Goal: Transaction & Acquisition: Purchase product/service

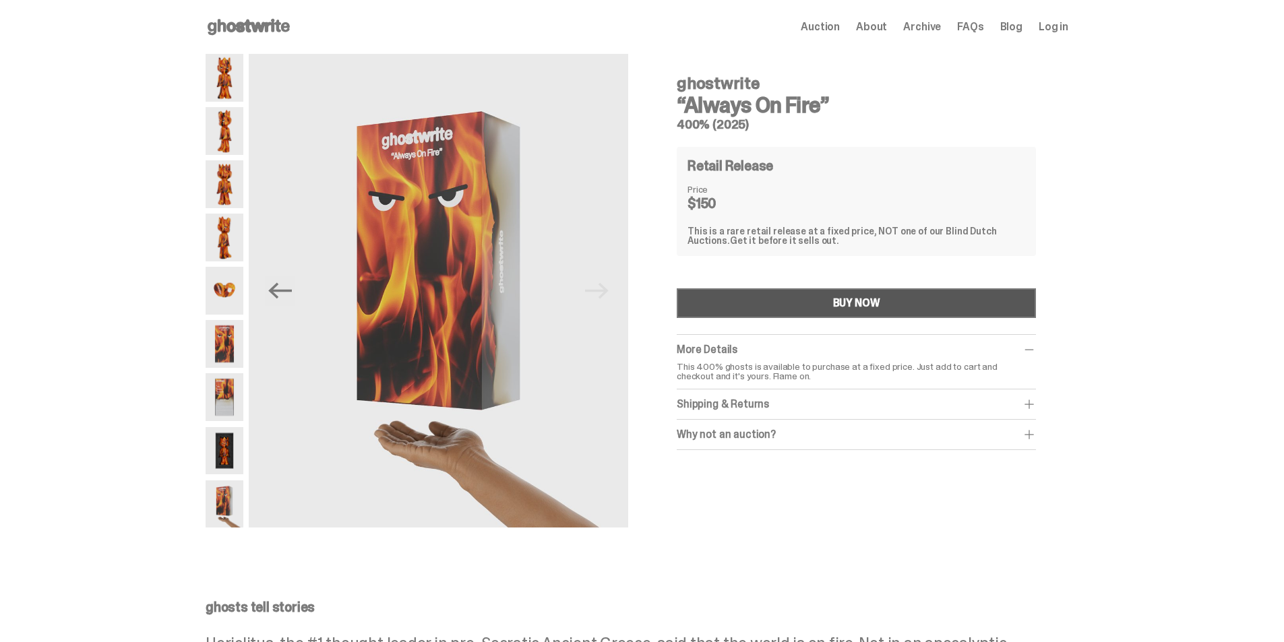
click at [802, 305] on button "BUY NOW" at bounding box center [856, 303] width 359 height 30
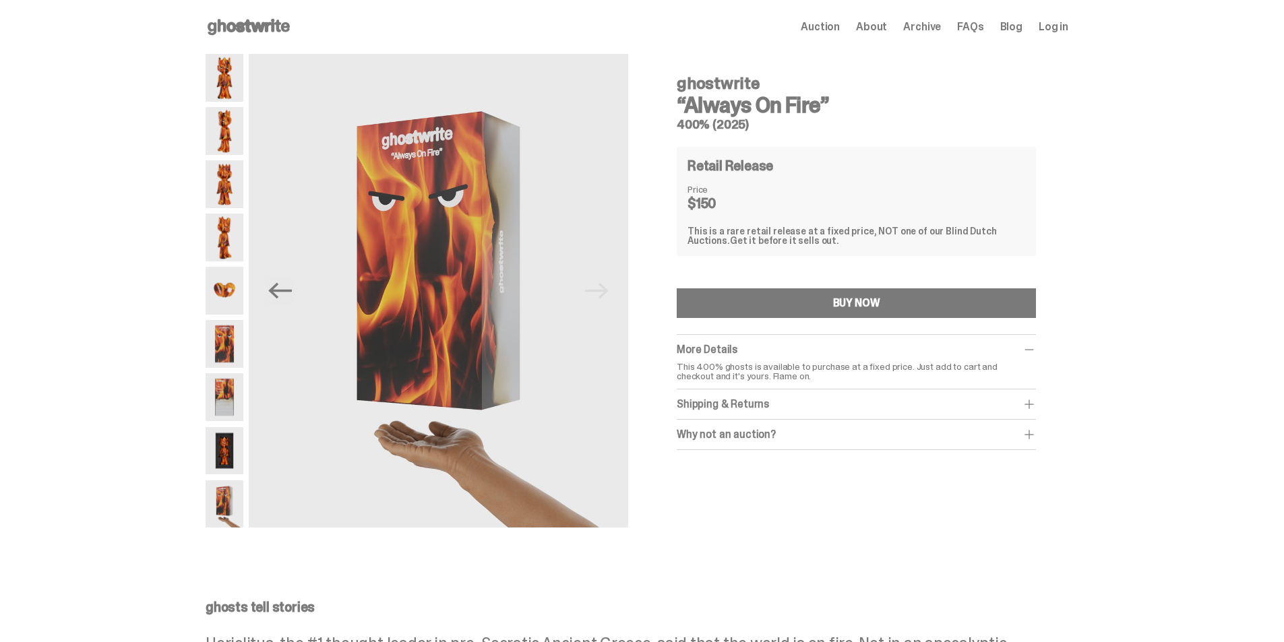
click at [230, 83] on img at bounding box center [225, 78] width 38 height 48
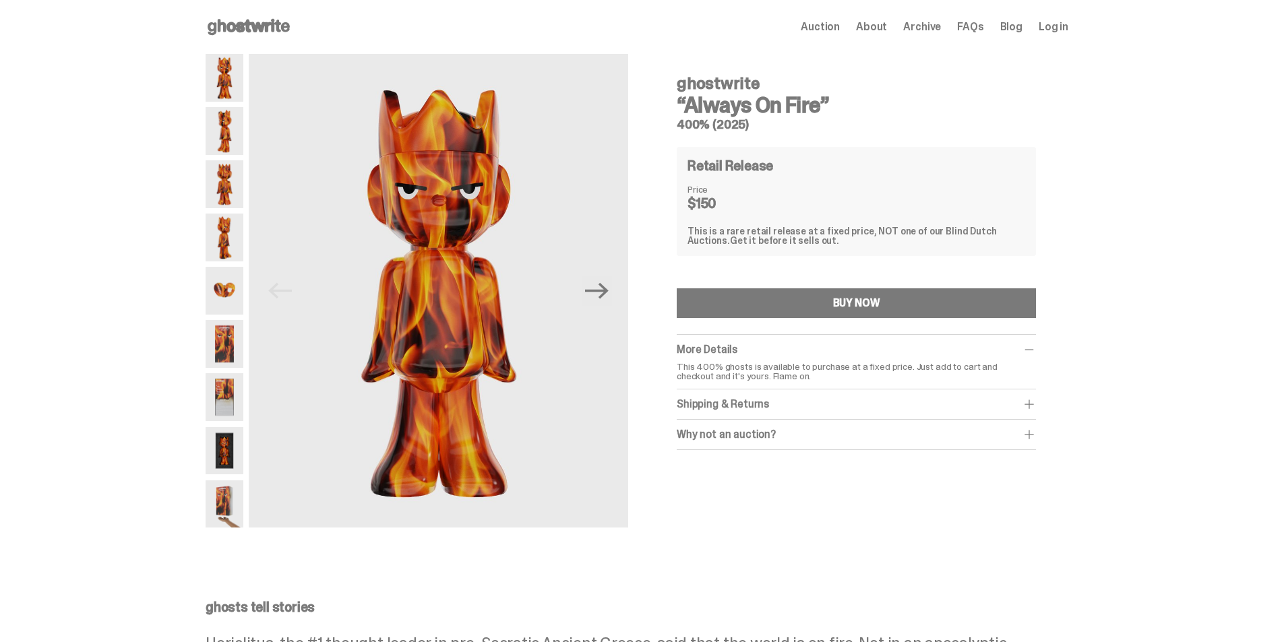
click at [262, 26] on use at bounding box center [249, 27] width 82 height 16
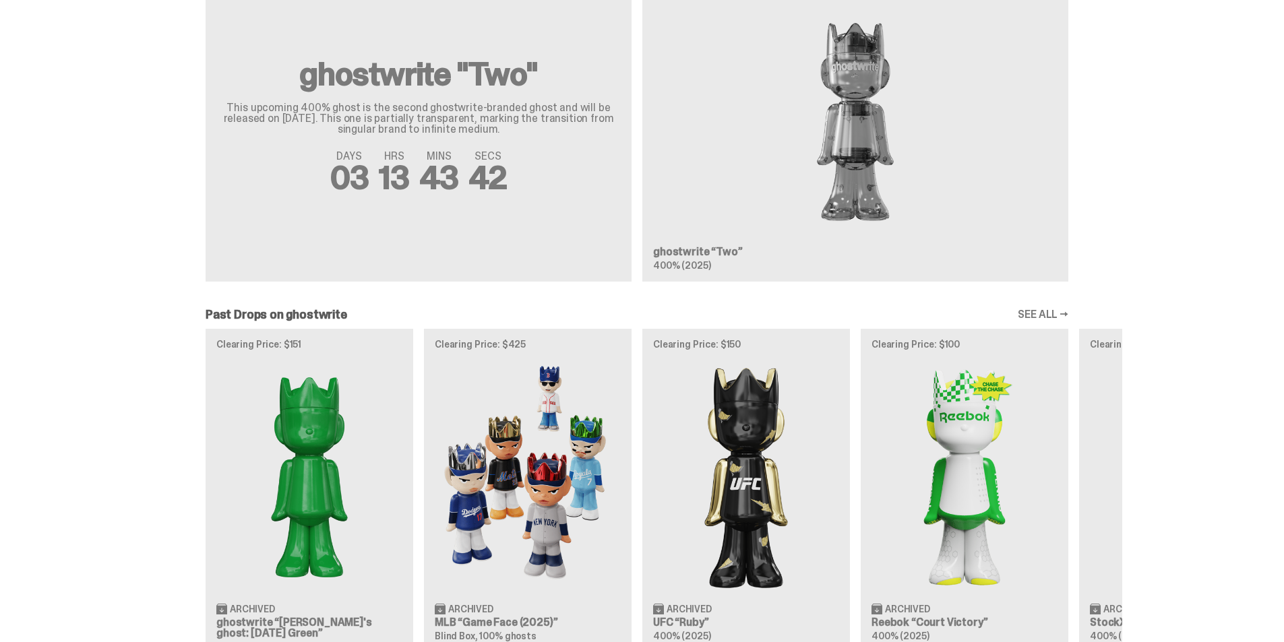
scroll to position [1146, 0]
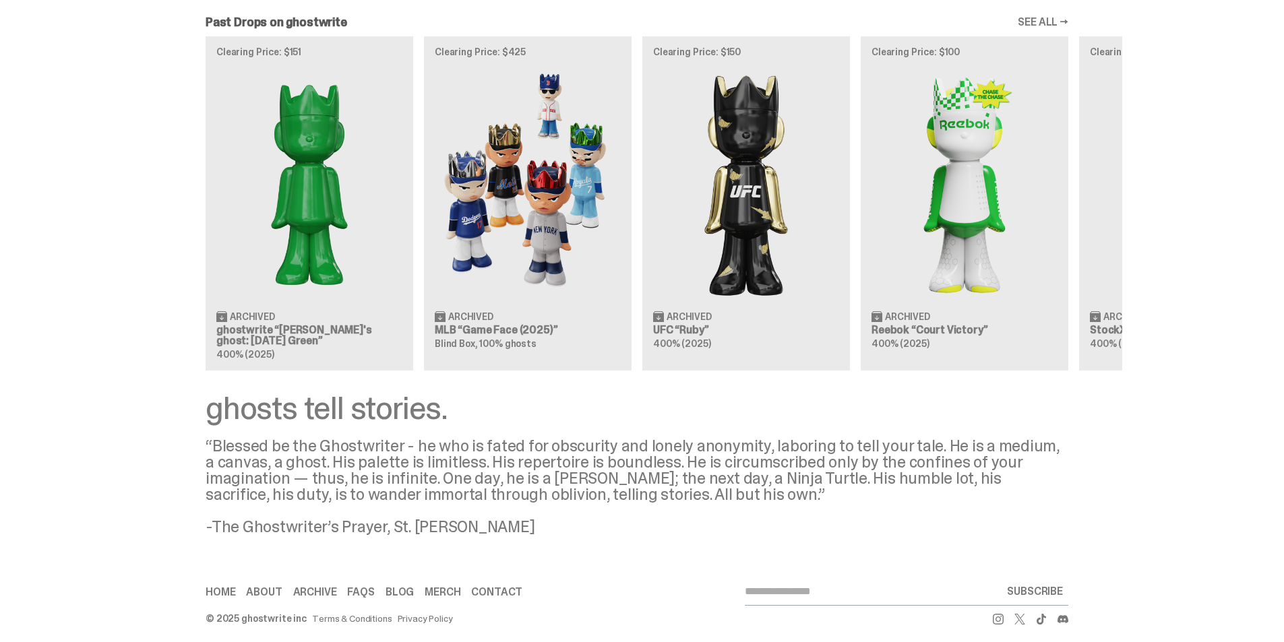
click at [761, 218] on div "Clearing Price: $151 Archived ghostwrite “Schrödinger's ghost: Sunday Green” 40…" at bounding box center [637, 203] width 970 height 334
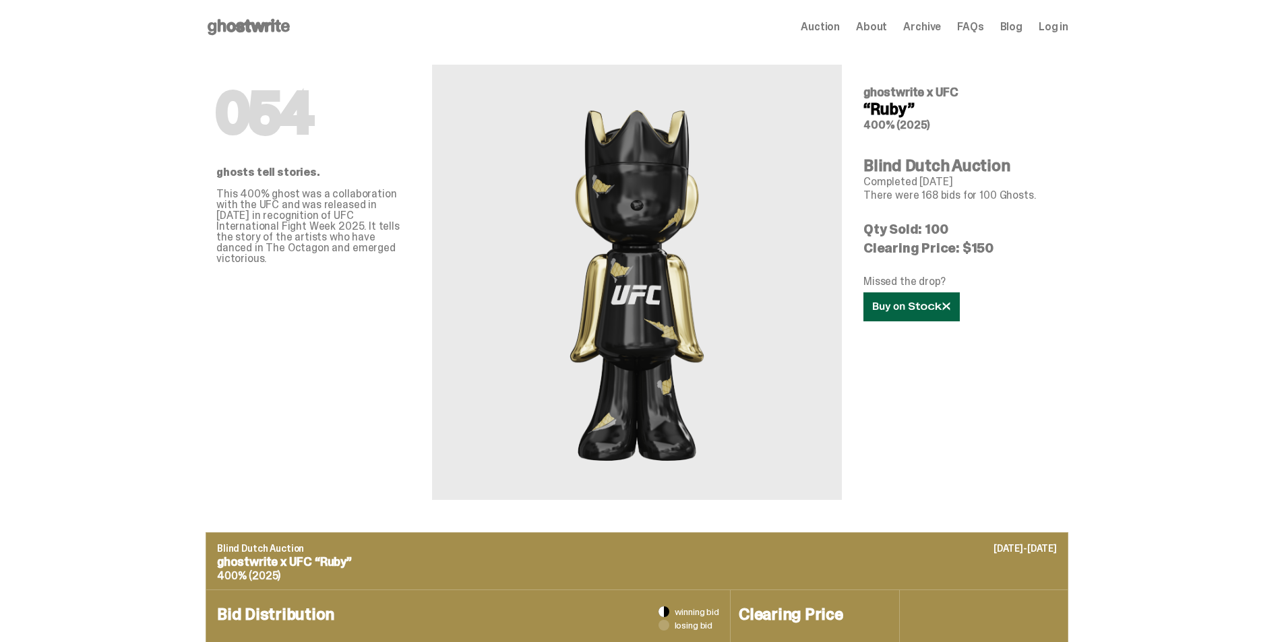
click at [913, 308] on icon at bounding box center [911, 307] width 77 height 10
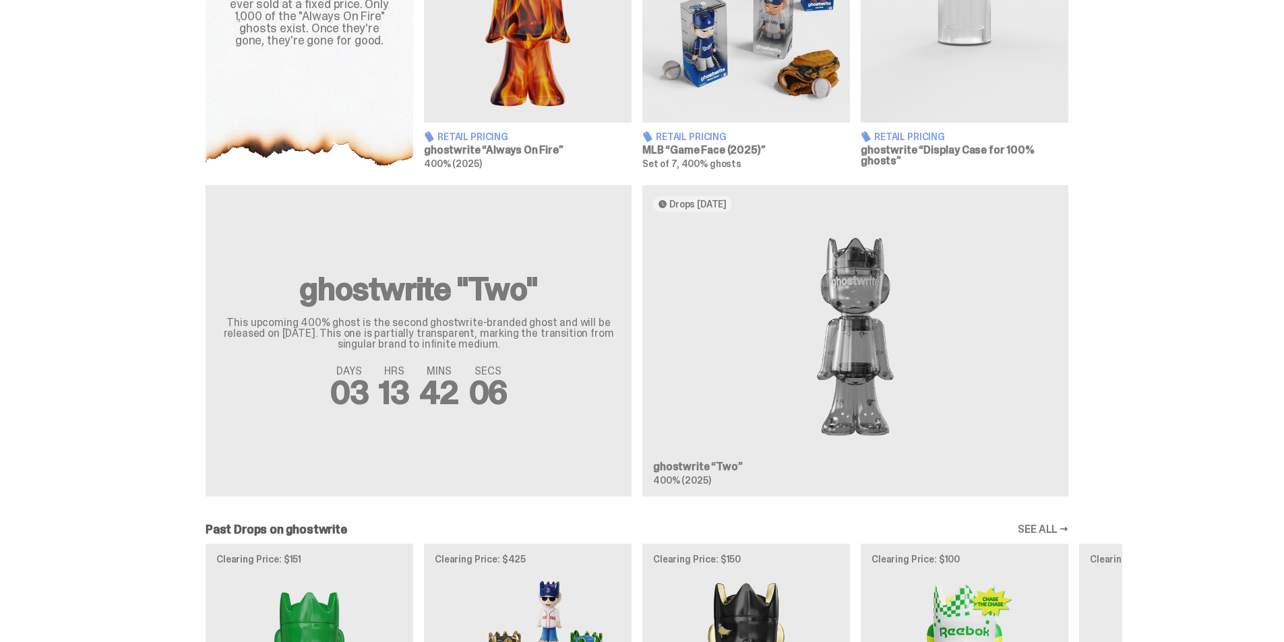
scroll to position [674, 0]
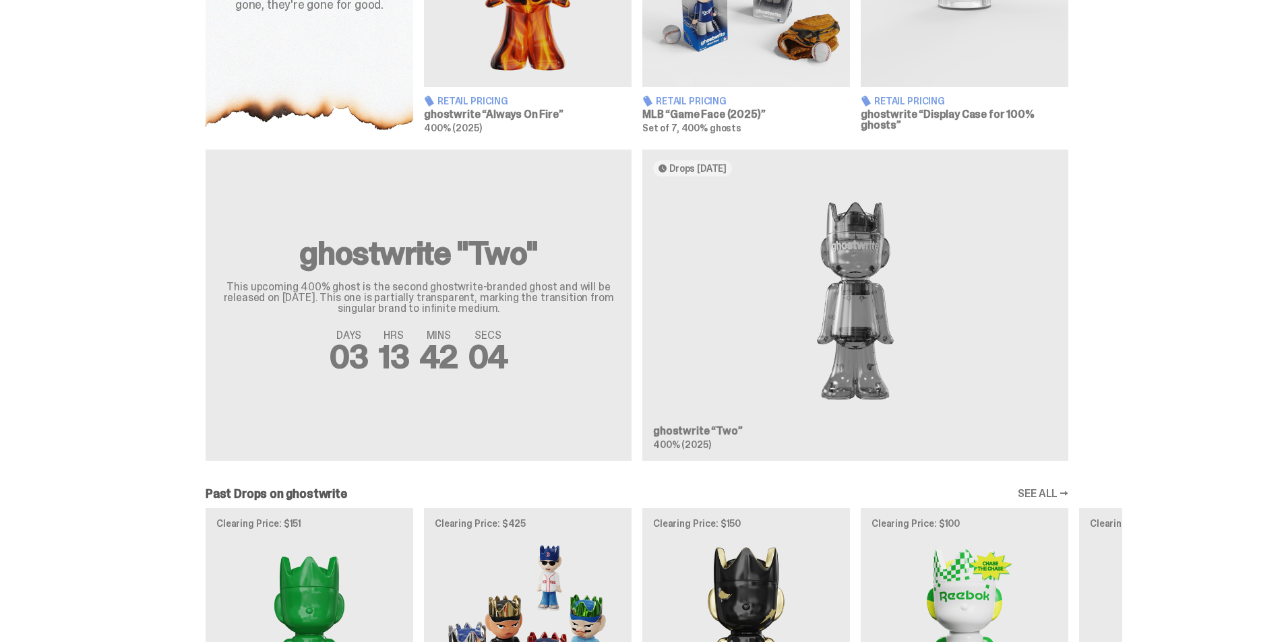
click at [770, 263] on div "ghostwrite "Two" This upcoming 400% ghost is the second ghostwrite-branded ghos…" at bounding box center [637, 311] width 970 height 322
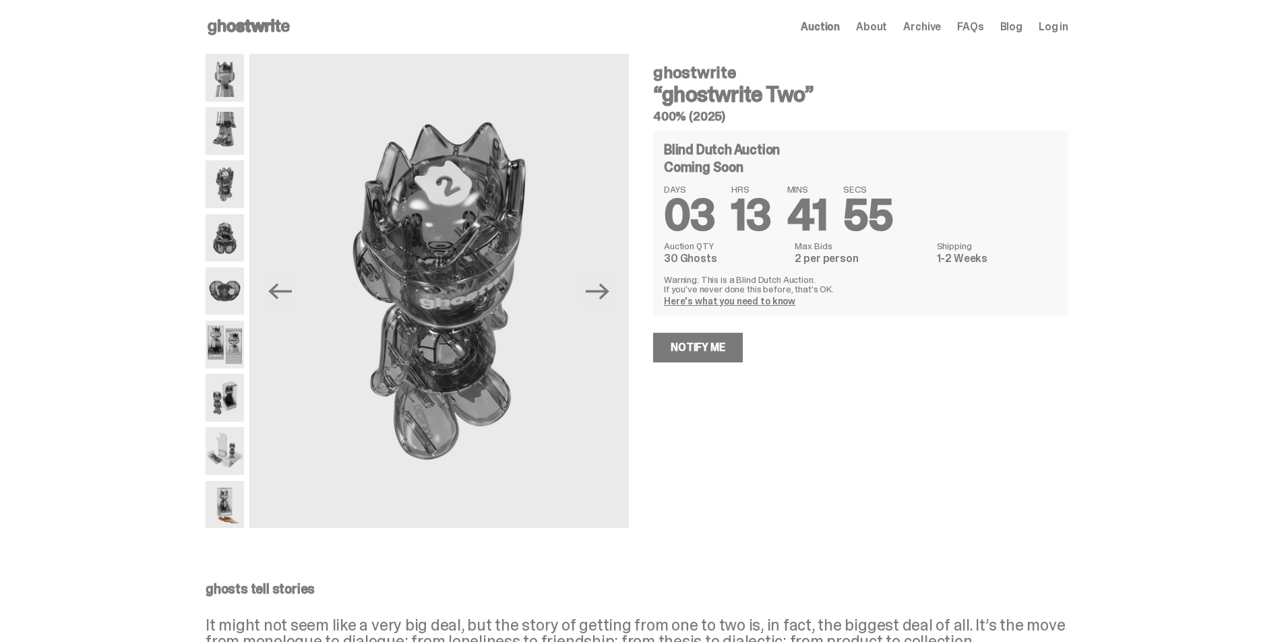
click at [227, 243] on img at bounding box center [225, 238] width 38 height 48
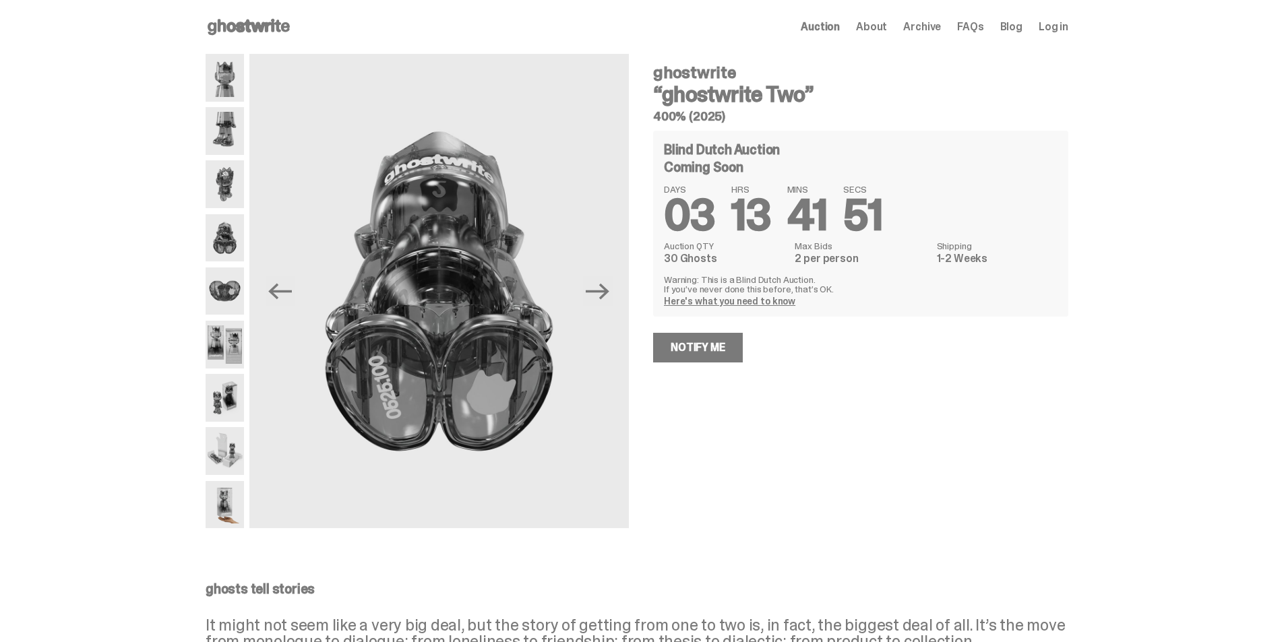
click at [228, 298] on img at bounding box center [225, 292] width 38 height 48
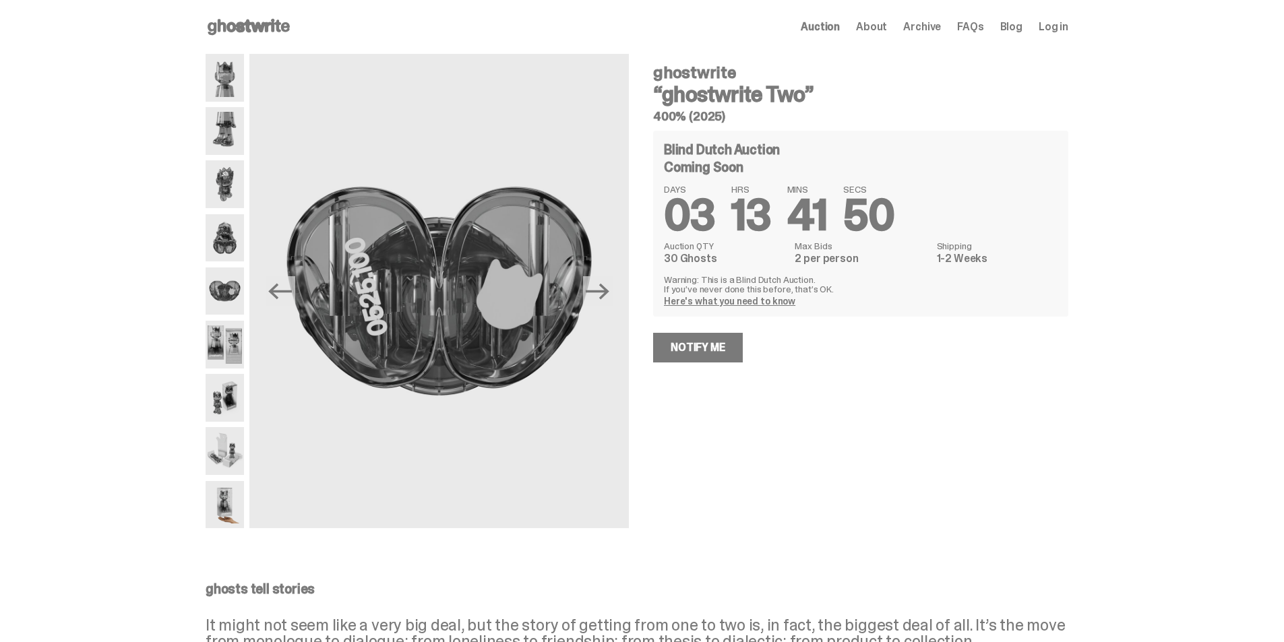
click at [234, 340] on img at bounding box center [225, 345] width 38 height 48
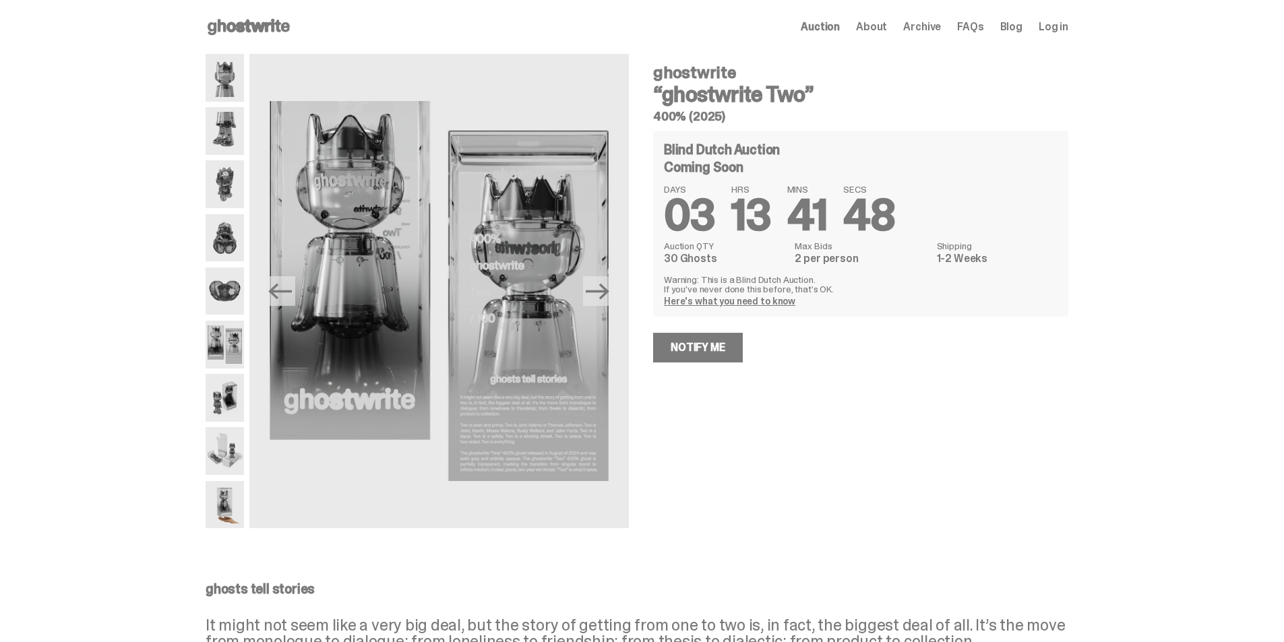
click at [236, 394] on img at bounding box center [225, 398] width 38 height 48
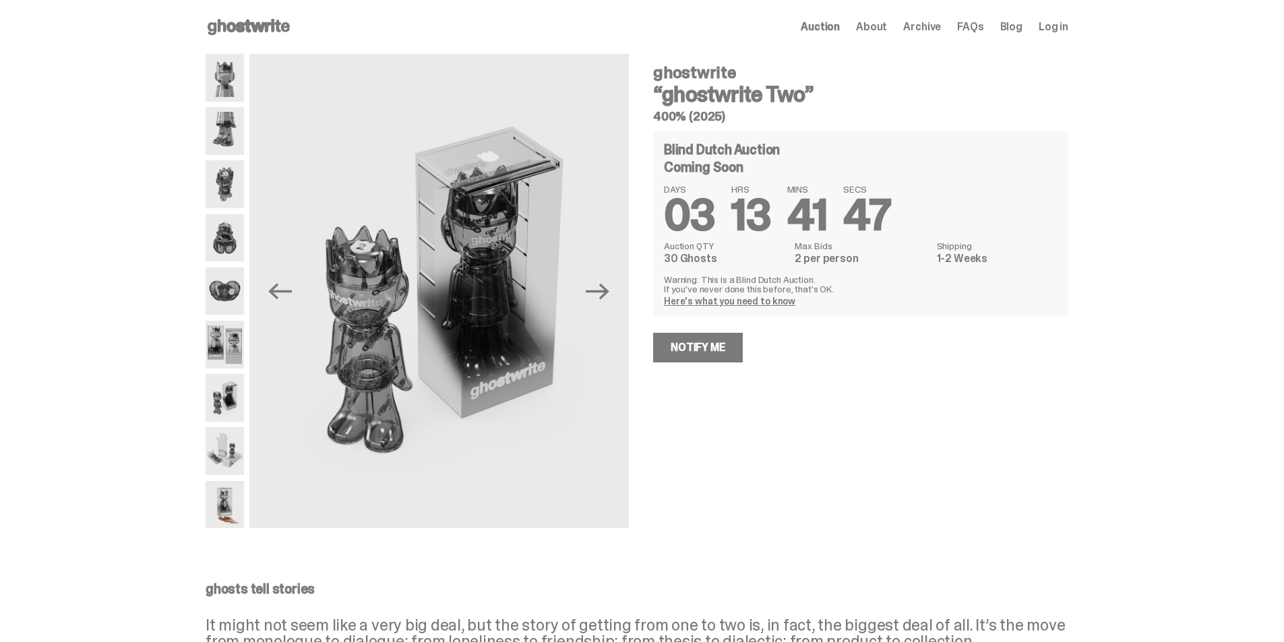
click at [233, 451] on img at bounding box center [225, 451] width 38 height 48
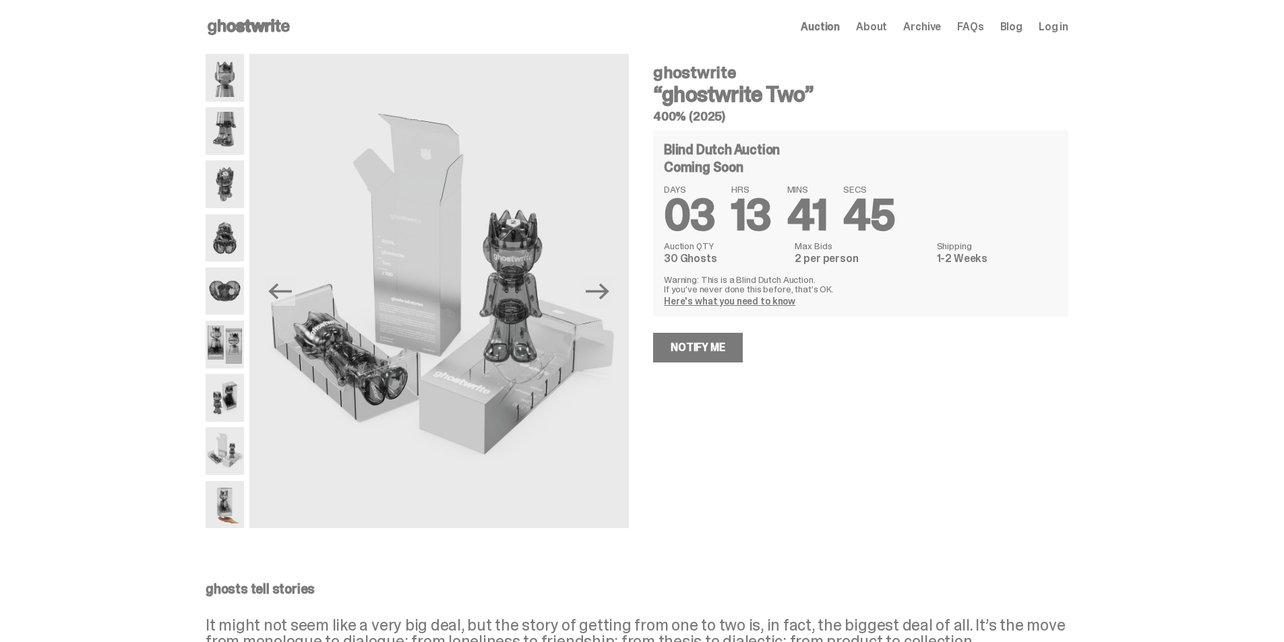
click at [226, 515] on img at bounding box center [225, 505] width 38 height 48
